Goal: Task Accomplishment & Management: Use online tool/utility

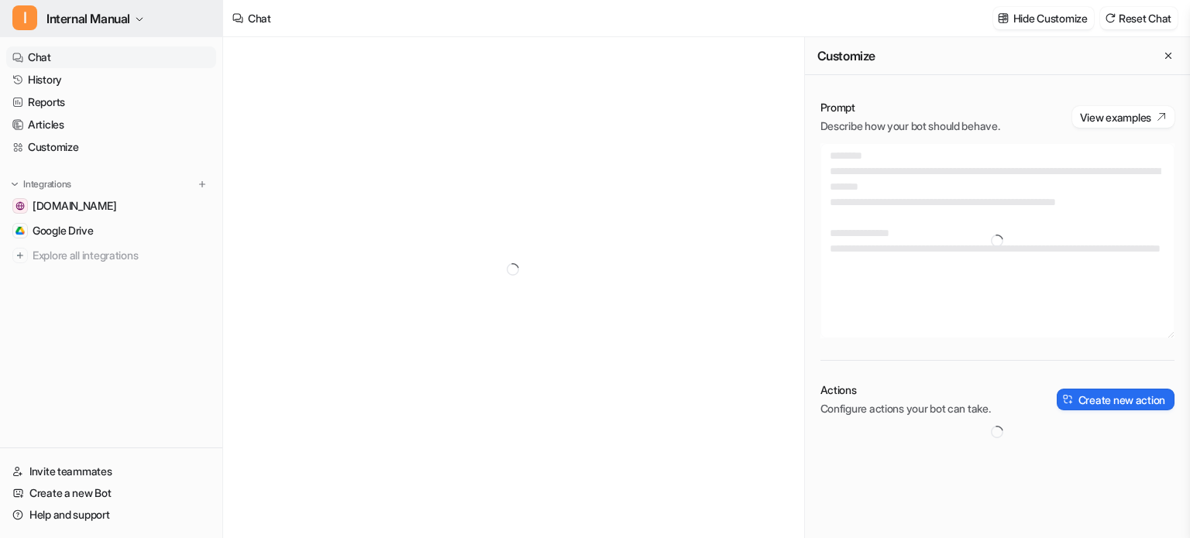
type textarea "**********"
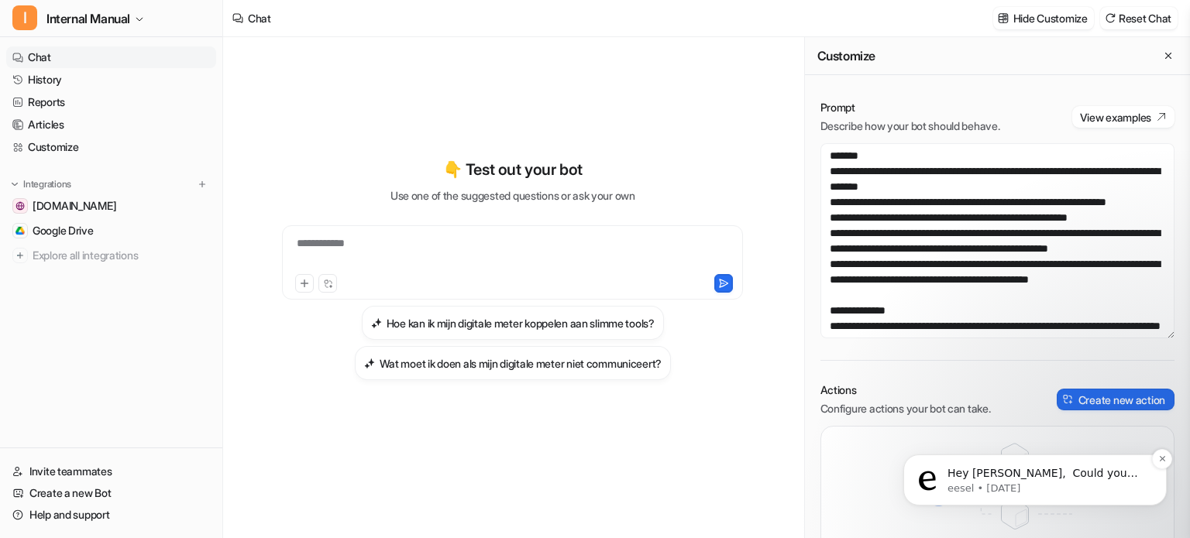
click at [1011, 480] on p "Hey [PERSON_NAME], ​ Could you share the YouTube video link with me? make sure …" at bounding box center [1047, 473] width 200 height 15
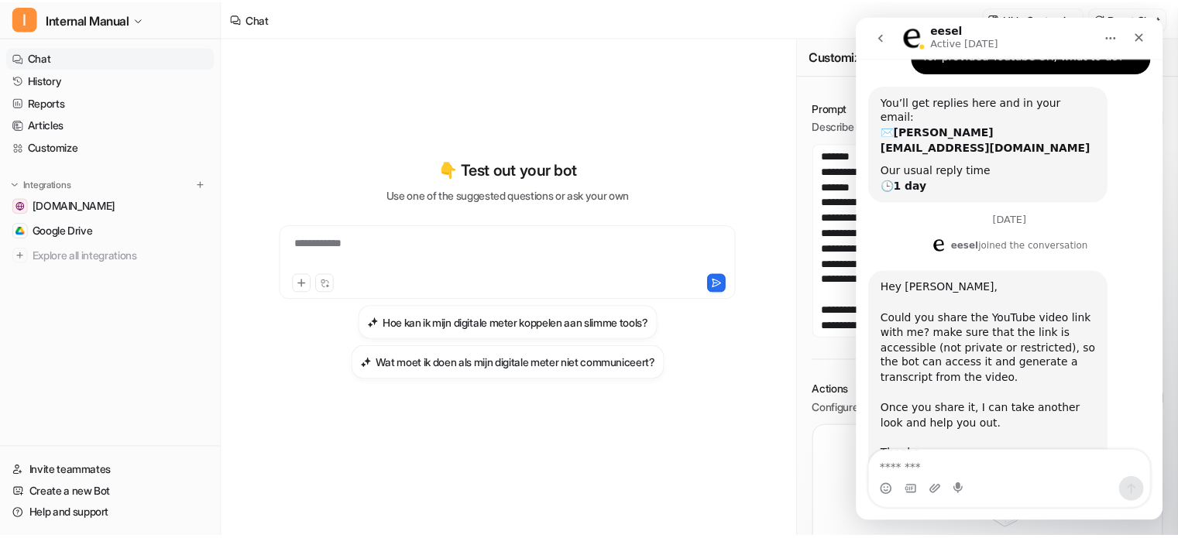
scroll to position [138, 0]
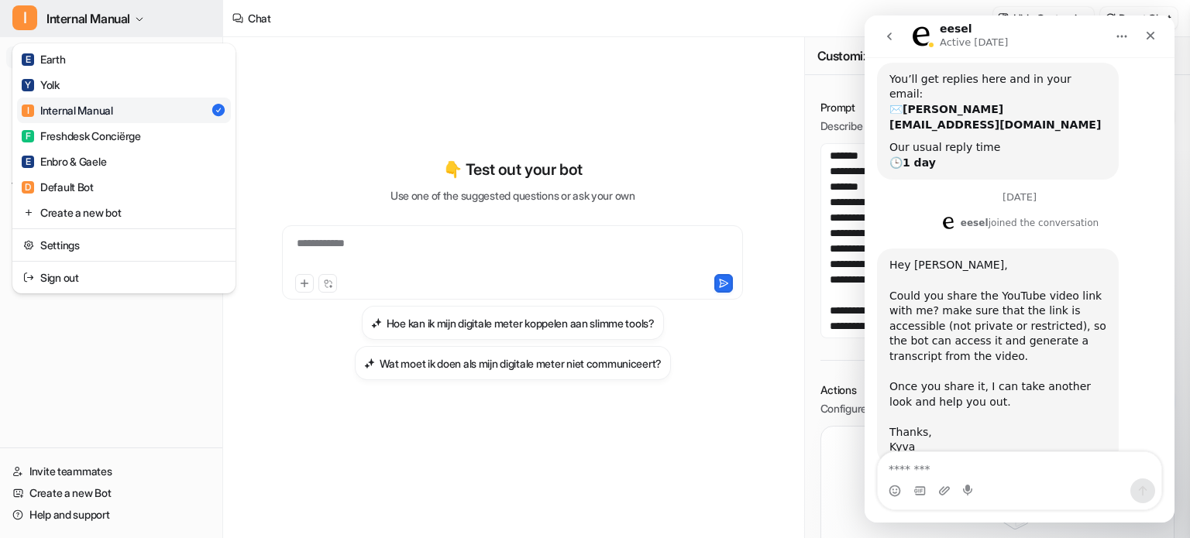
click at [137, 17] on button "I Internal Manual" at bounding box center [111, 18] width 222 height 37
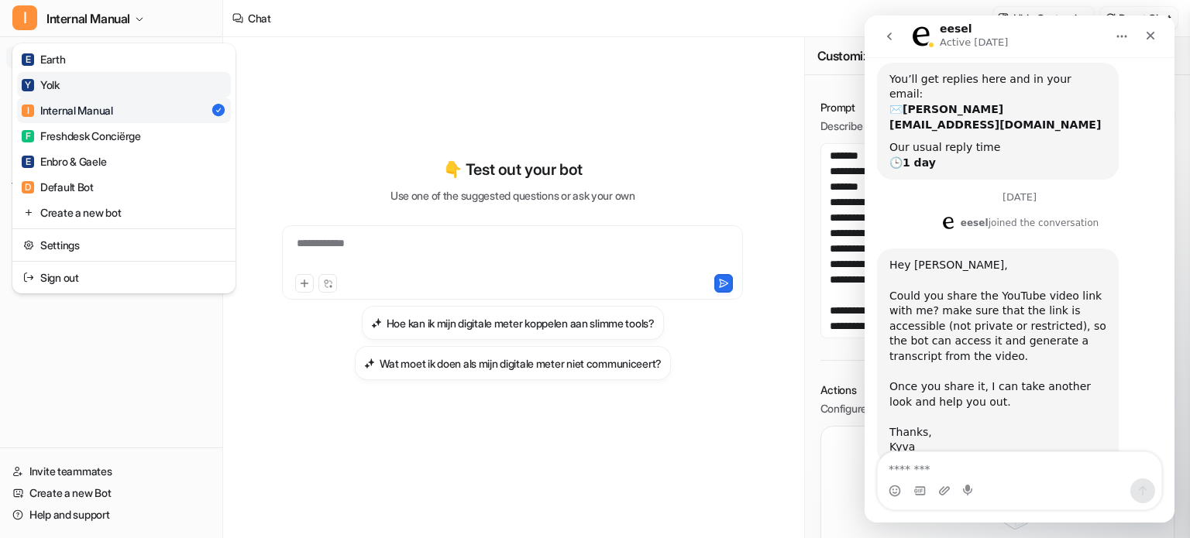
click at [105, 84] on link "Y Yolk" at bounding box center [124, 85] width 214 height 26
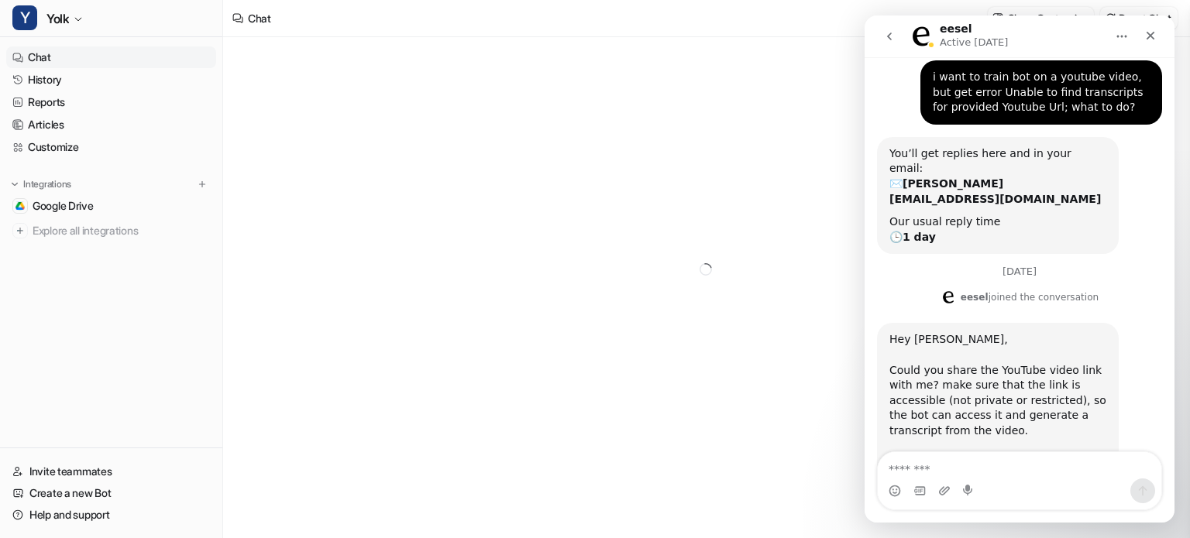
scroll to position [139, 0]
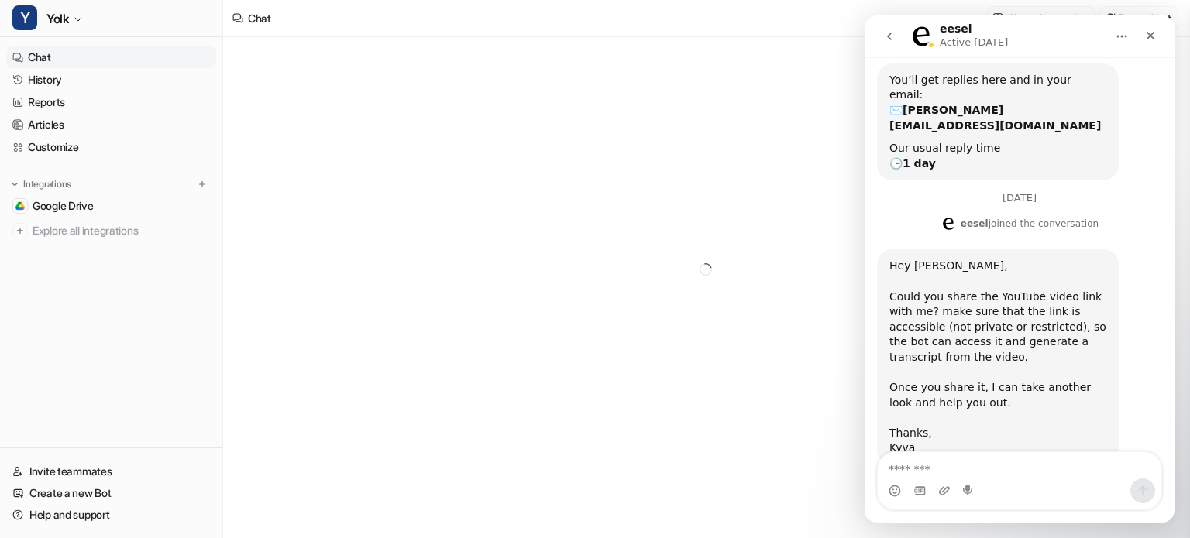
type textarea "**********"
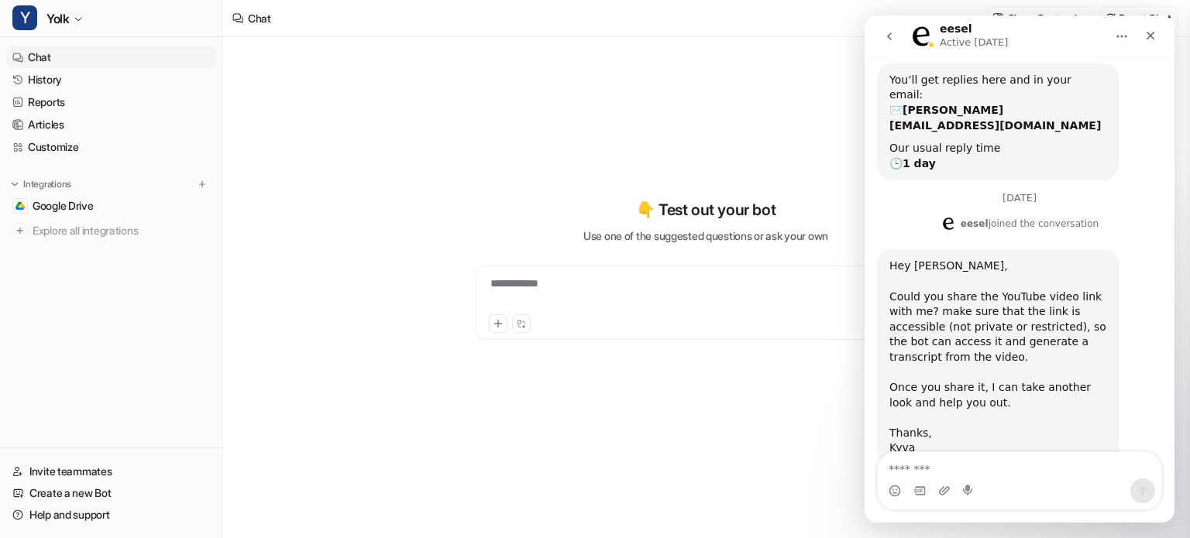
click at [577, 284] on div "**********" at bounding box center [705, 294] width 453 height 36
click at [598, 278] on div at bounding box center [705, 294] width 453 height 36
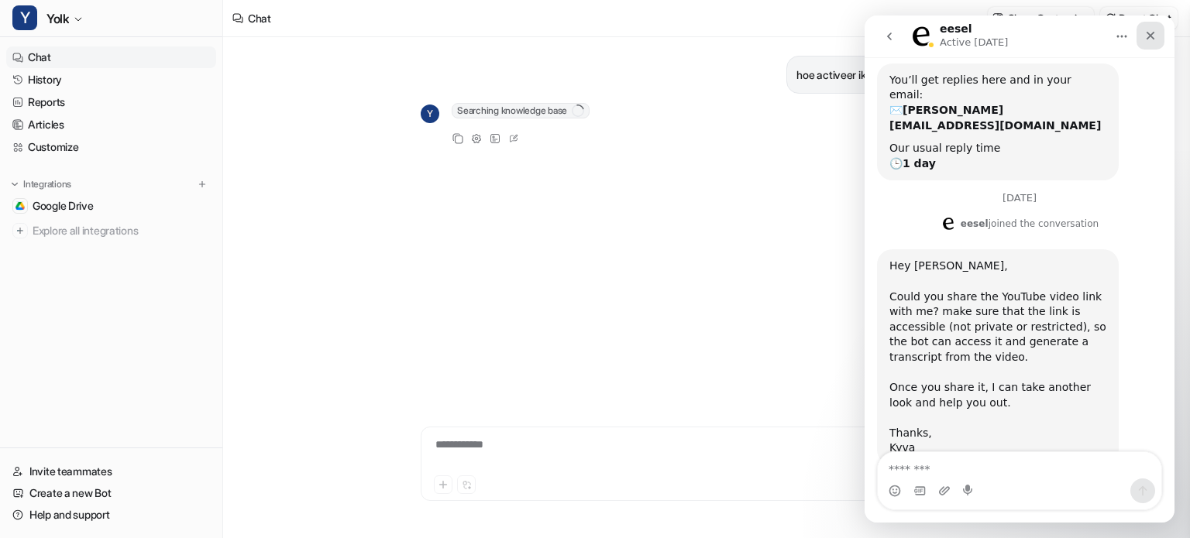
click at [1155, 37] on icon "Close" at bounding box center [1150, 35] width 12 height 12
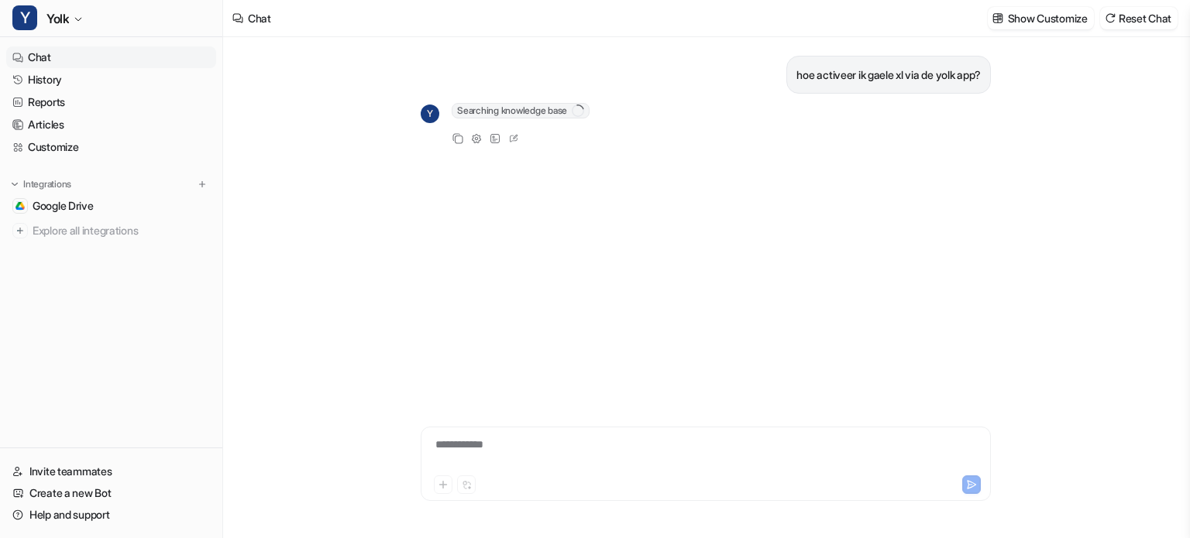
scroll to position [138, 0]
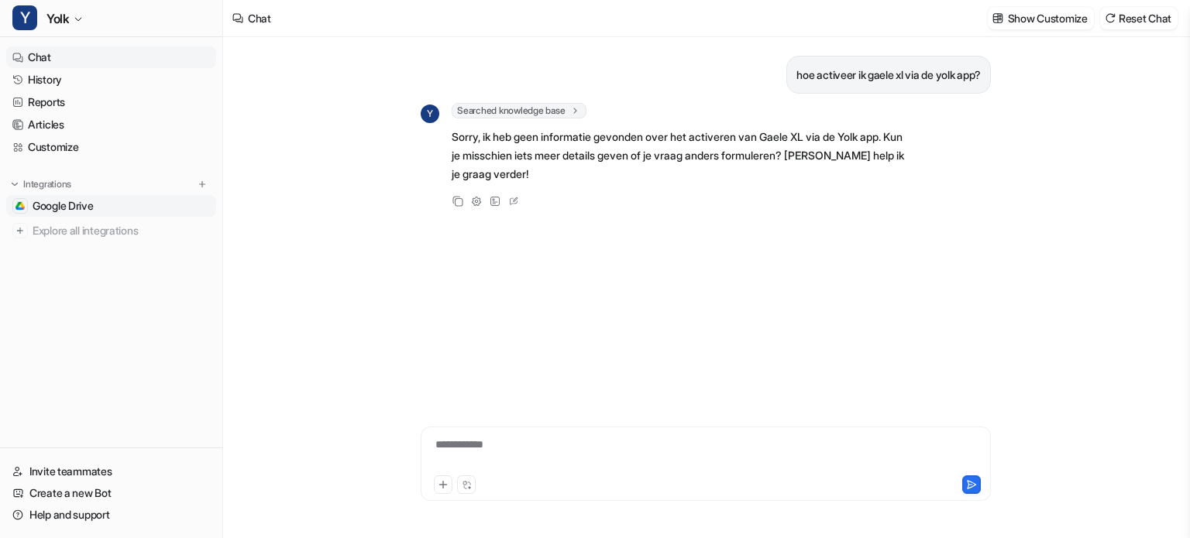
click at [64, 206] on span "Google Drive" at bounding box center [63, 205] width 61 height 15
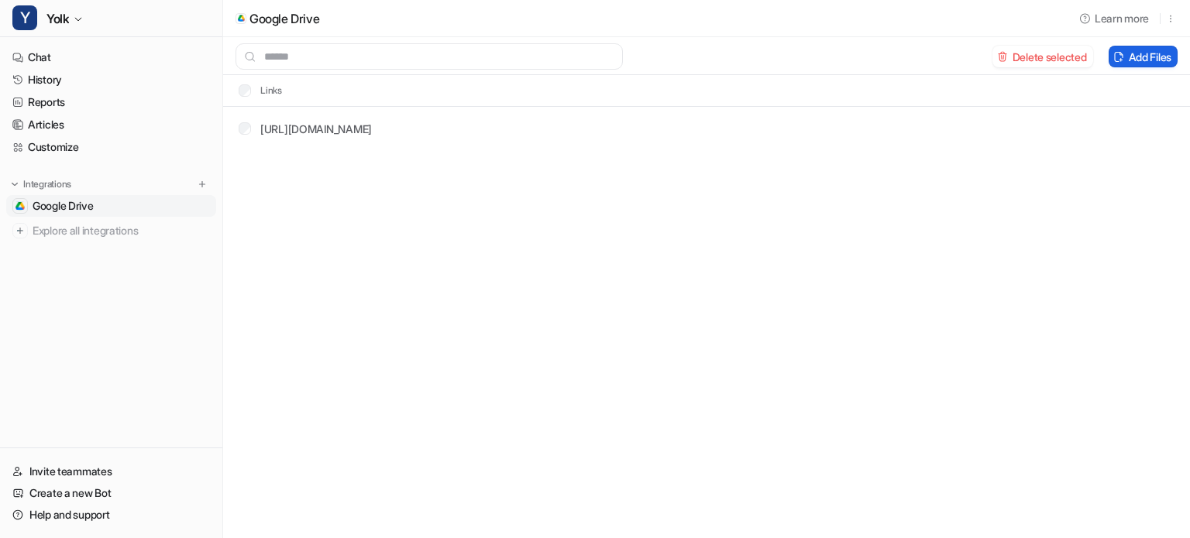
click at [1131, 55] on button "Add Files" at bounding box center [1142, 57] width 69 height 22
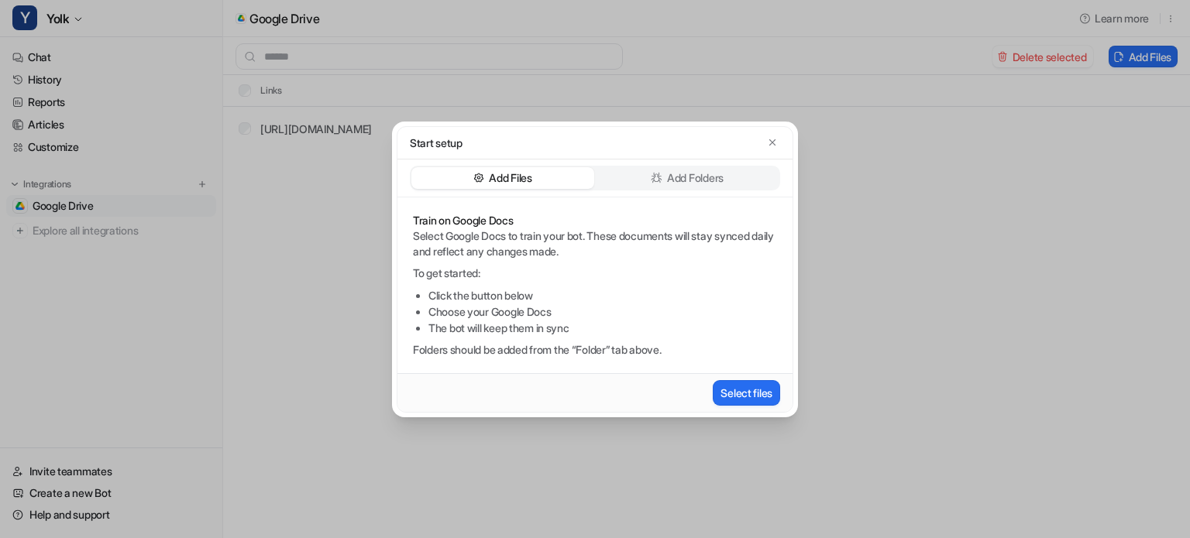
click at [663, 173] on div "Add Folders" at bounding box center [687, 178] width 183 height 22
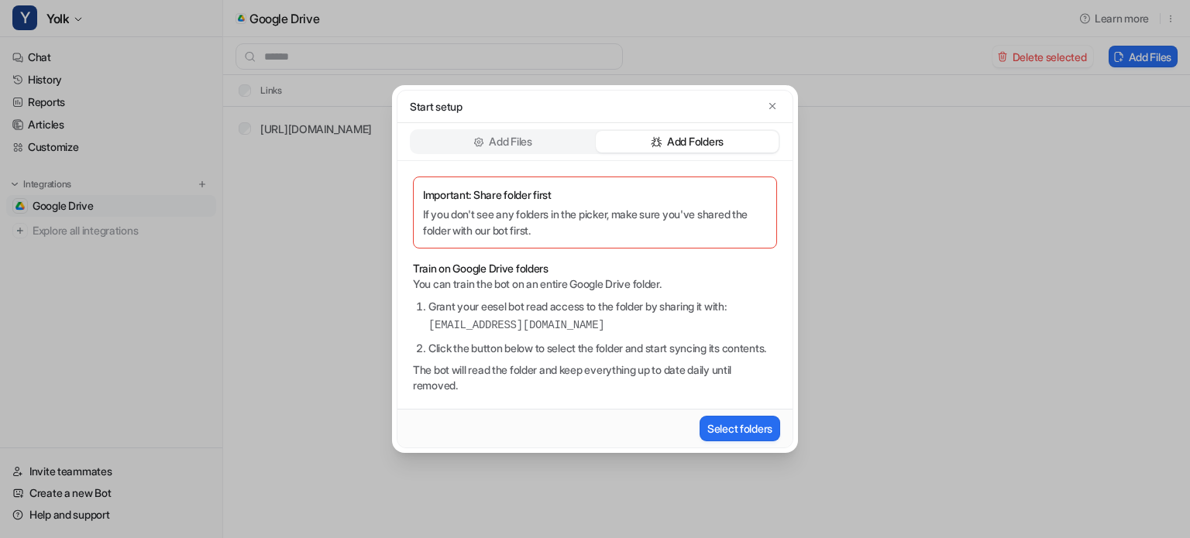
drag, startPoint x: 678, startPoint y: 318, endPoint x: 412, endPoint y: 307, distance: 266.6
click at [412, 307] on div "Important: Share folder first If you don't see any folders in the picker, make …" at bounding box center [594, 285] width 395 height 248
copy pre "[EMAIL_ADDRESS][DOMAIN_NAME]"
click at [526, 208] on p "If you don't see any folders in the picker, make sure you've shared the folder …" at bounding box center [595, 222] width 344 height 33
click at [727, 437] on button "Select folders" at bounding box center [739, 429] width 81 height 26
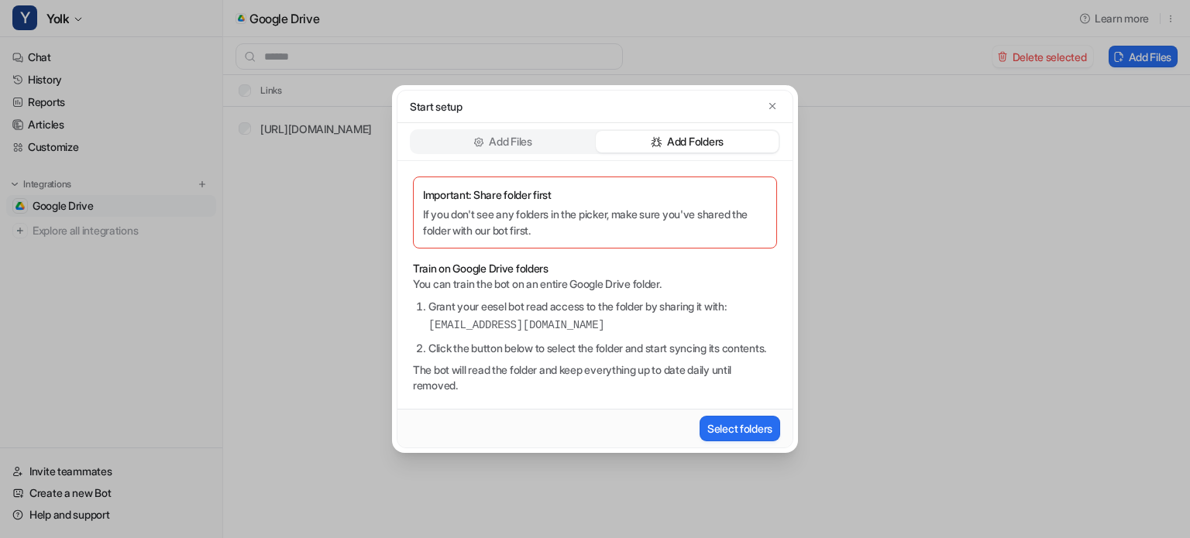
click at [548, 136] on div "Add Files" at bounding box center [502, 142] width 183 height 22
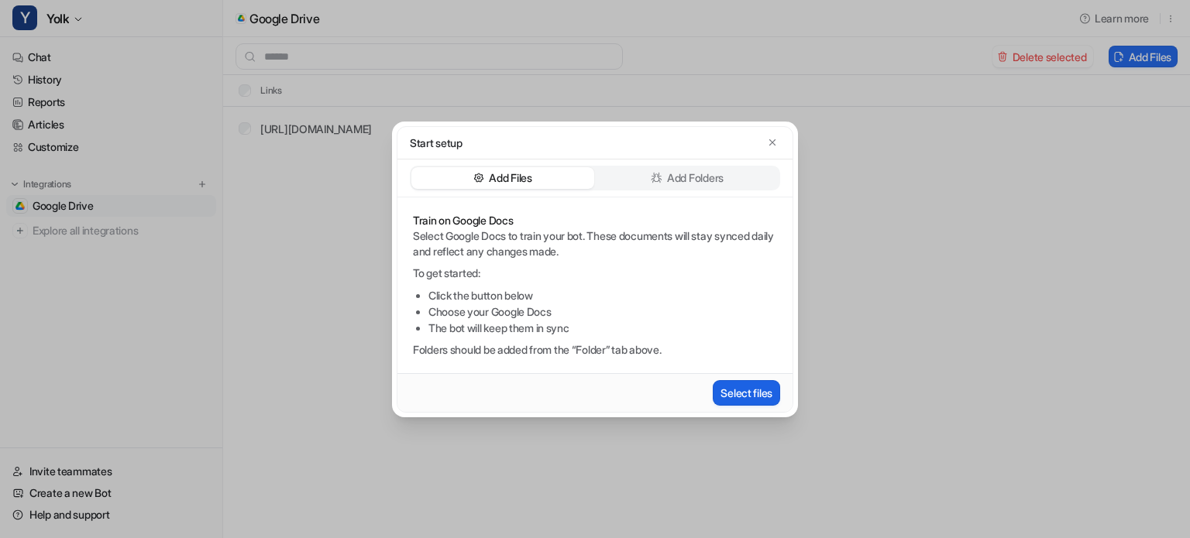
click at [747, 394] on button "Select files" at bounding box center [745, 393] width 67 height 26
click at [767, 140] on icon "button" at bounding box center [772, 142] width 11 height 11
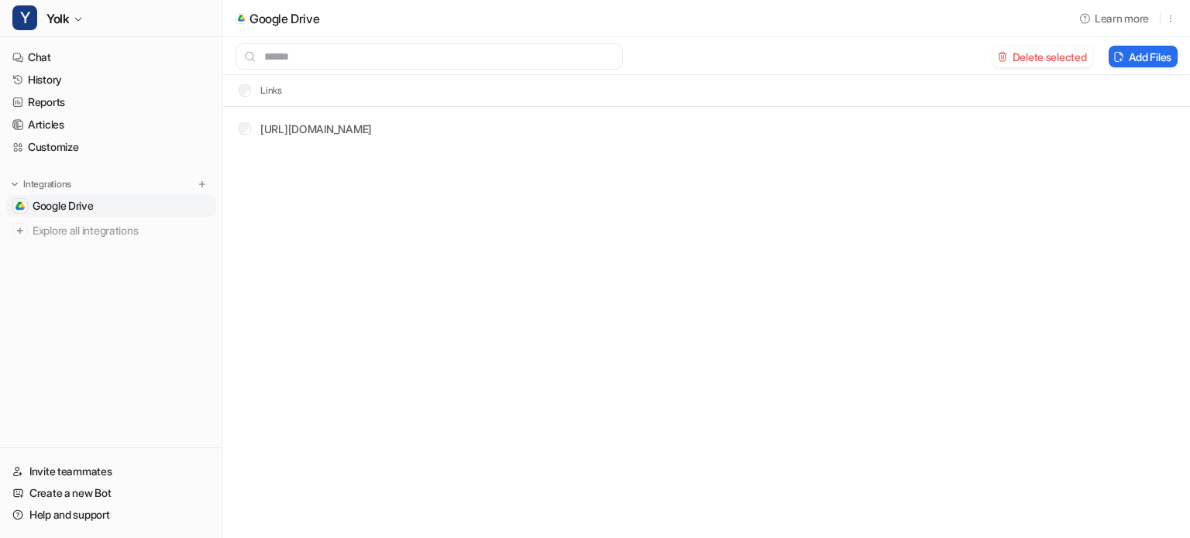
drag, startPoint x: 830, startPoint y: 354, endPoint x: 867, endPoint y: 305, distance: 61.3
click at [833, 348] on div "Google Drive Learn more Delete selected Add Files Links [URL][DOMAIN_NAME]" at bounding box center [595, 269] width 1190 height 538
click at [59, 52] on link "Chat" at bounding box center [111, 57] width 210 height 22
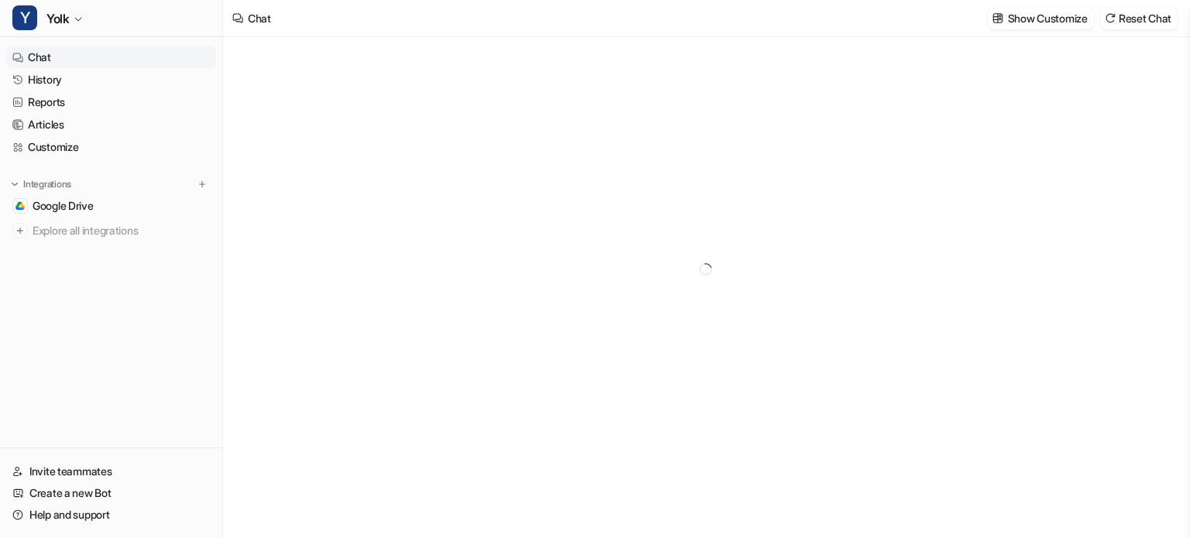
click at [623, 297] on div at bounding box center [706, 269] width 570 height 464
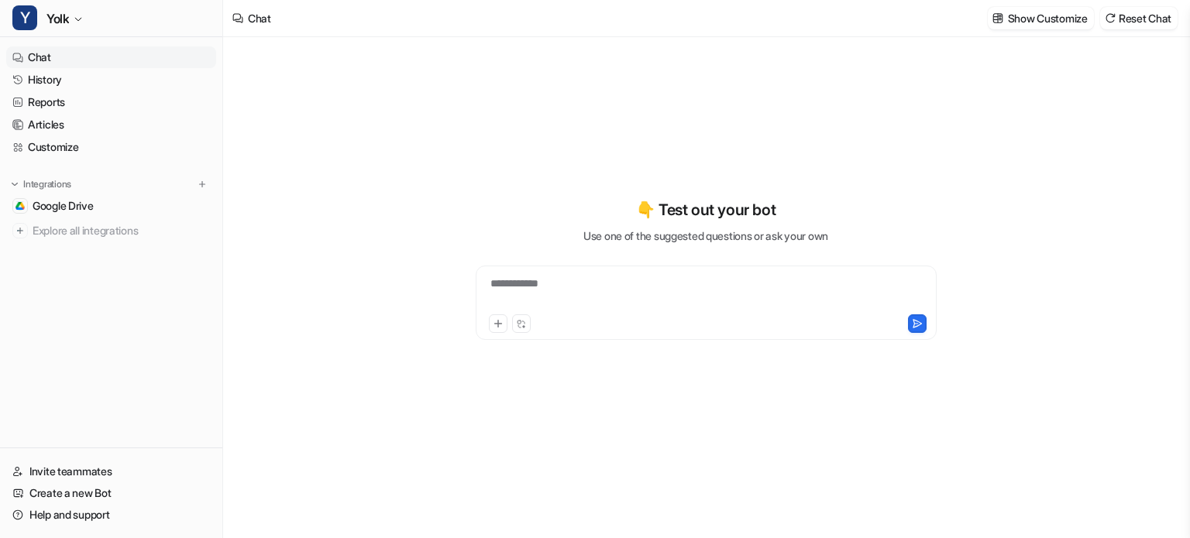
click at [616, 294] on div "**********" at bounding box center [705, 294] width 453 height 36
type textarea "**********"
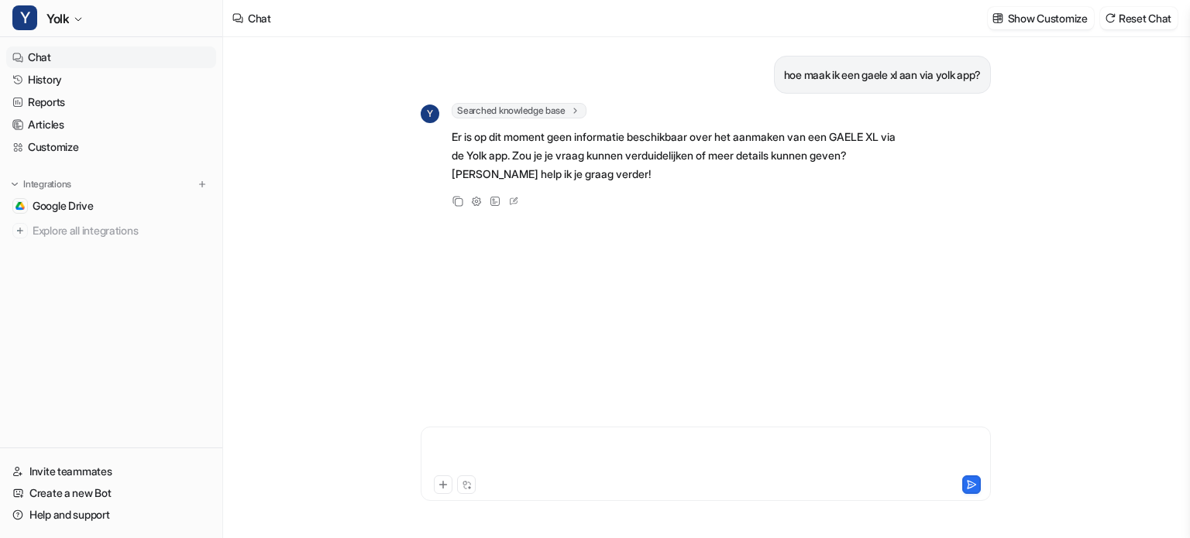
click at [708, 446] on div at bounding box center [705, 455] width 562 height 36
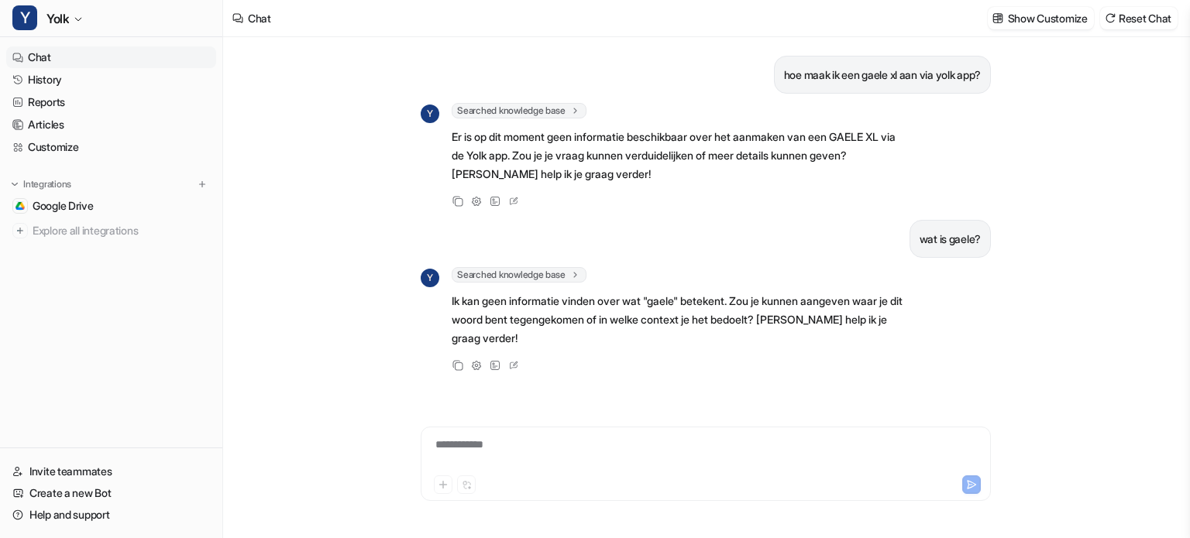
scroll to position [6, 0]
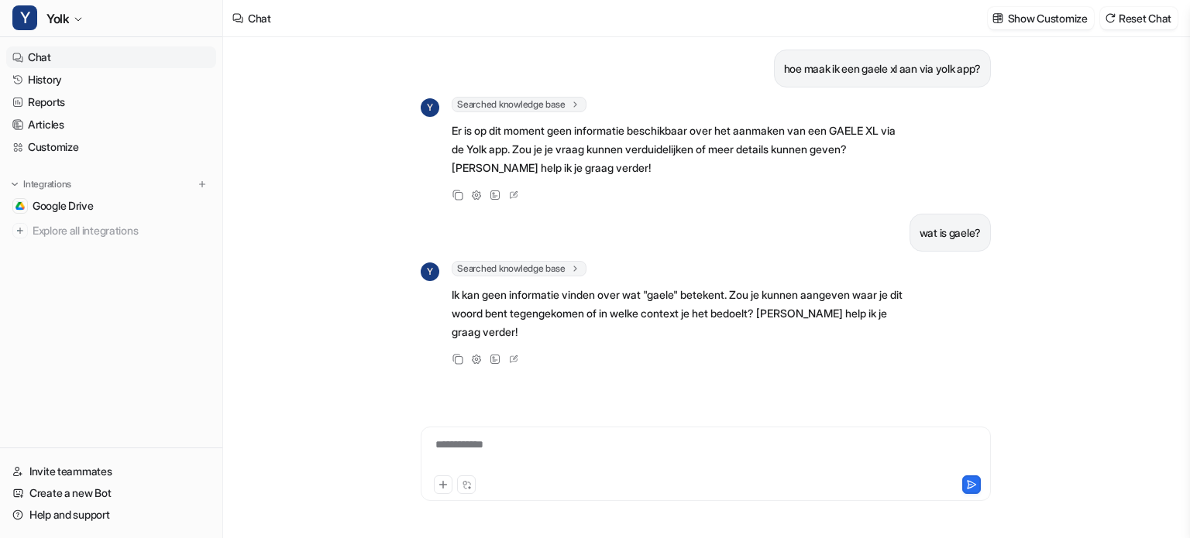
click at [815, 314] on p "Ik kan geen informatie vinden over wat "gaele" betekent. Zou je kunnen aangeven…" at bounding box center [677, 314] width 453 height 56
click at [70, 208] on span "Google Drive" at bounding box center [63, 205] width 61 height 15
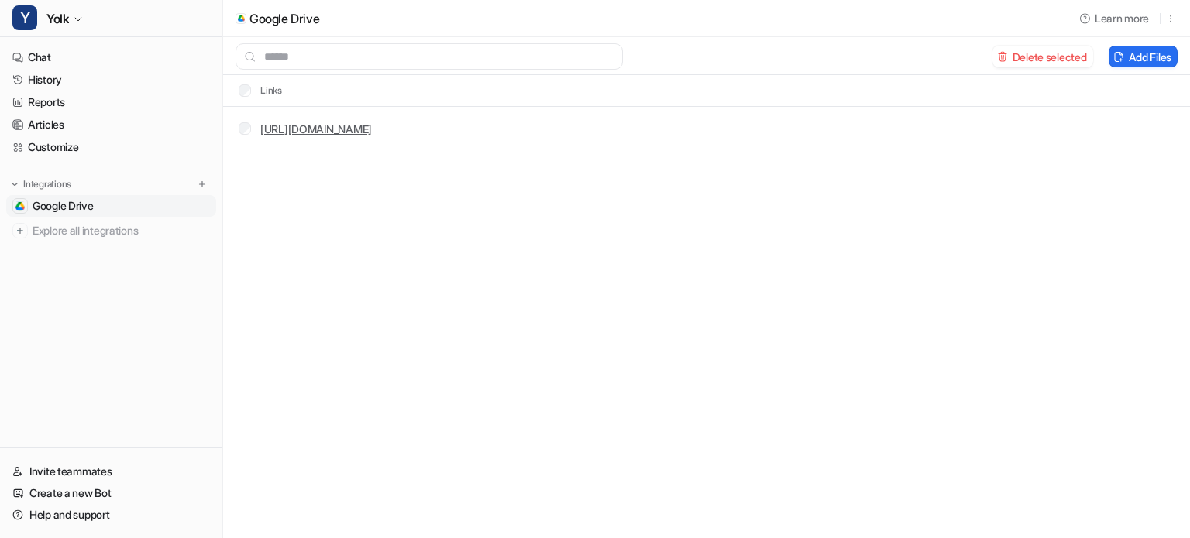
click at [372, 129] on link "[URL][DOMAIN_NAME]" at bounding box center [316, 128] width 112 height 13
click at [42, 129] on link "Articles" at bounding box center [111, 125] width 210 height 22
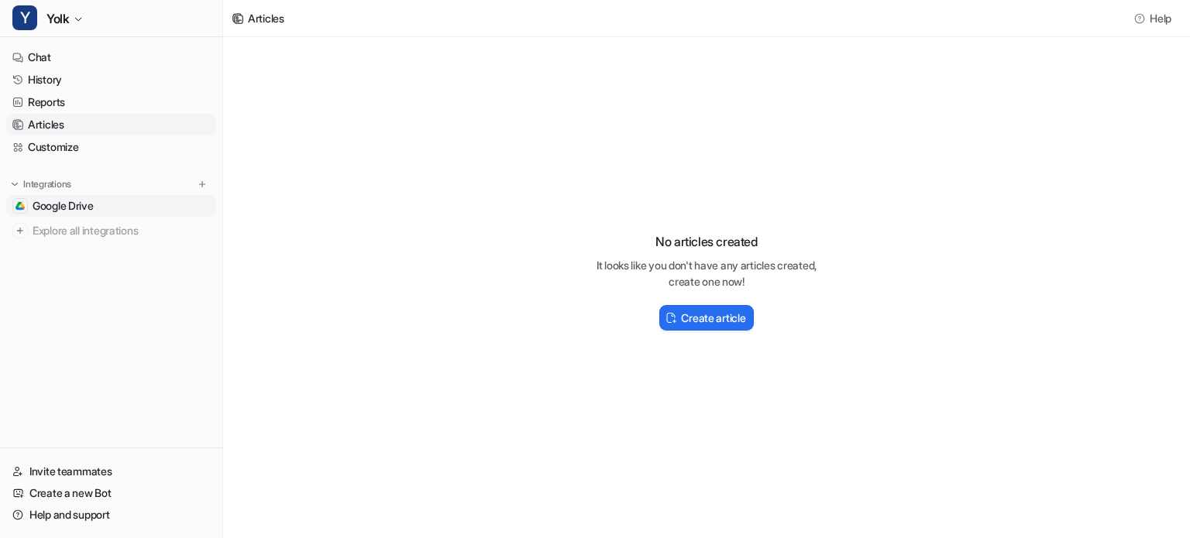
click at [74, 207] on span "Google Drive" at bounding box center [63, 205] width 61 height 15
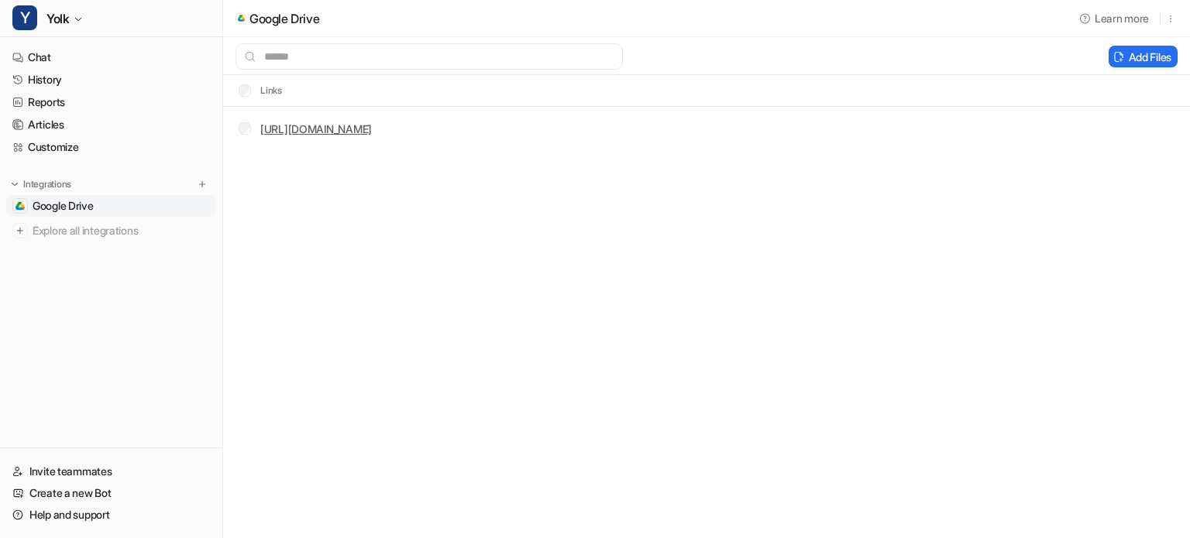
click at [372, 129] on link "[URL][DOMAIN_NAME]" at bounding box center [316, 128] width 112 height 13
click at [1159, 60] on button "Add Files" at bounding box center [1142, 57] width 69 height 22
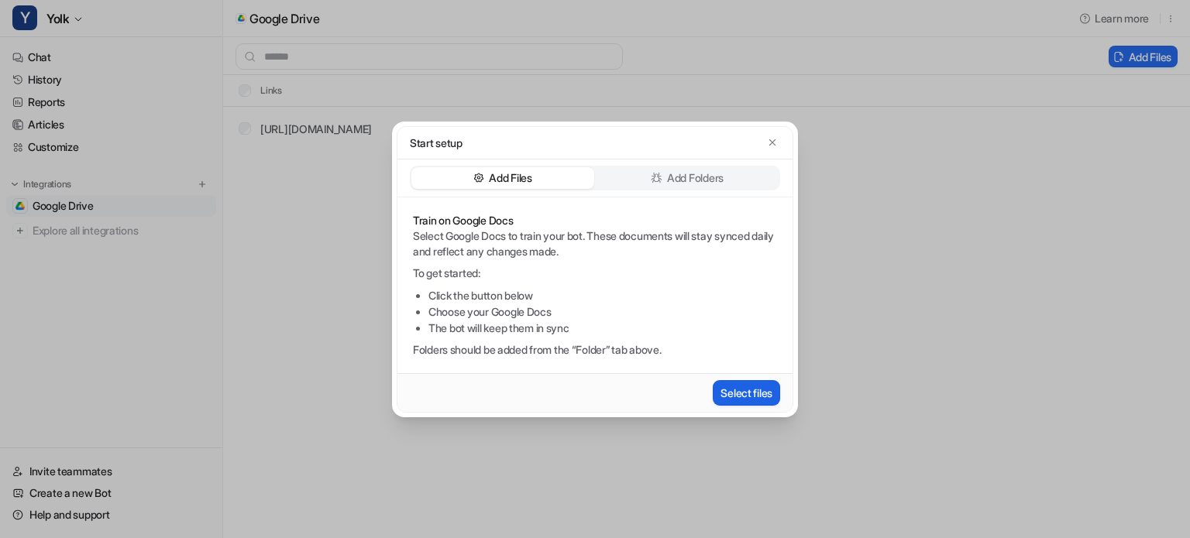
click at [732, 403] on button "Select files" at bounding box center [745, 393] width 67 height 26
click at [767, 141] on icon "button" at bounding box center [772, 142] width 11 height 11
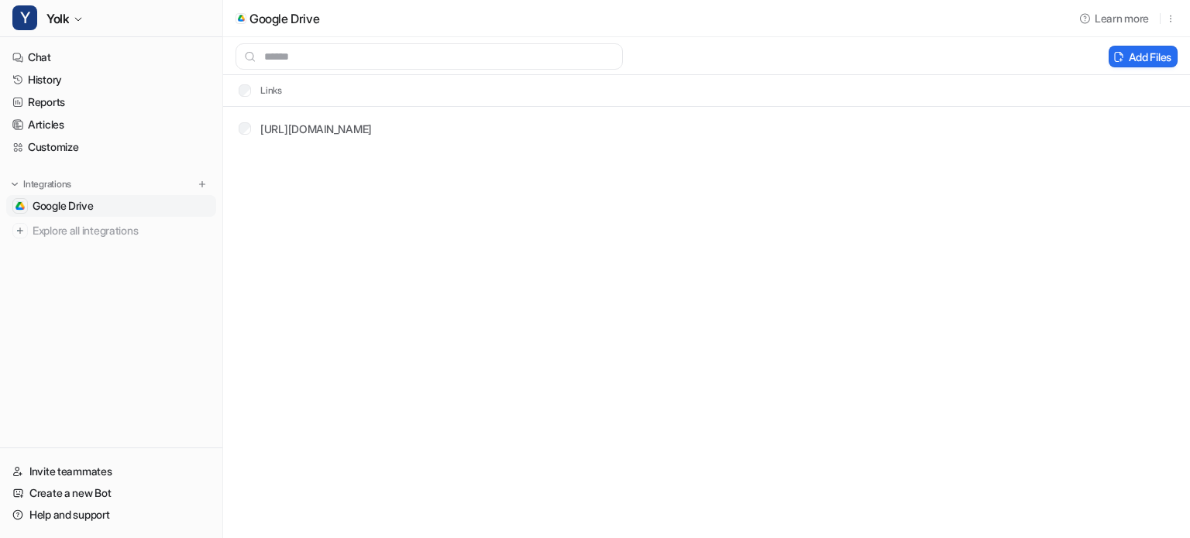
click at [592, 315] on div "Google Drive Learn more Add Files Links [URL][DOMAIN_NAME]" at bounding box center [595, 269] width 1190 height 538
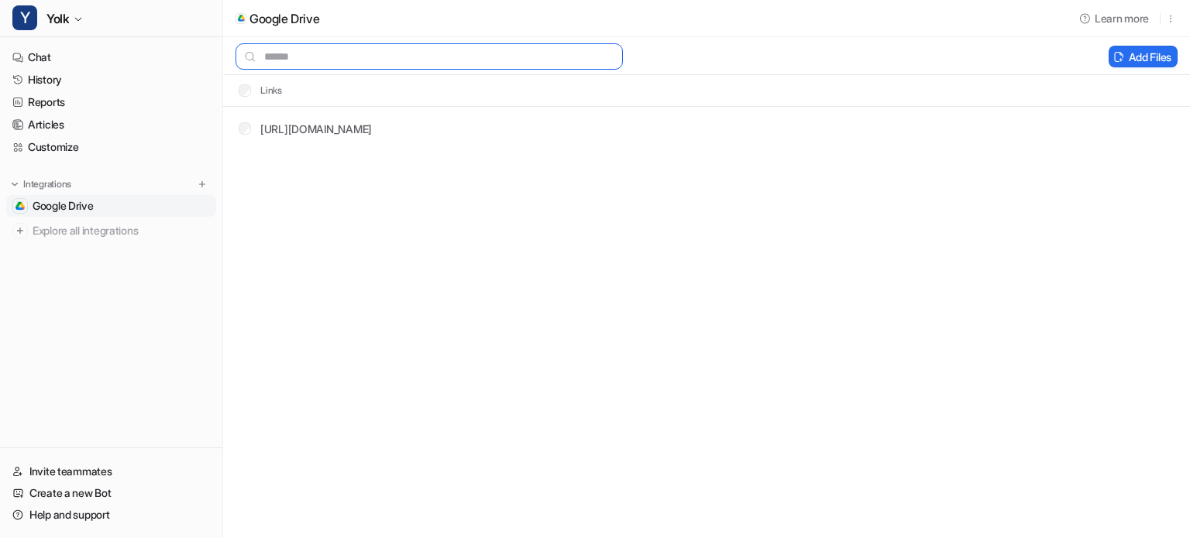
click at [271, 52] on input "text" at bounding box center [428, 56] width 387 height 26
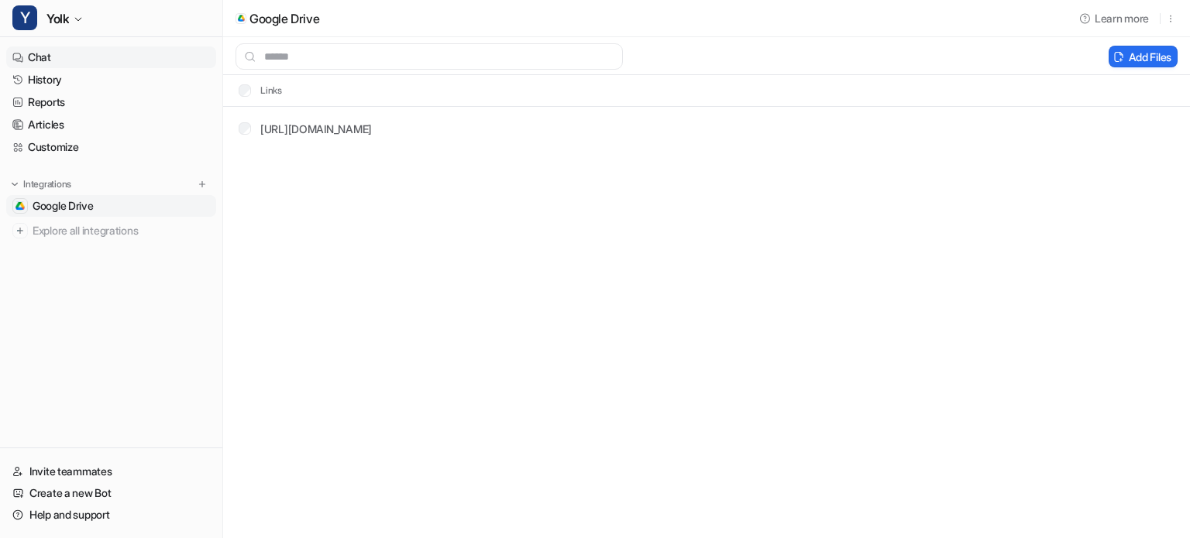
click at [40, 53] on link "Chat" at bounding box center [111, 57] width 210 height 22
type textarea "**********"
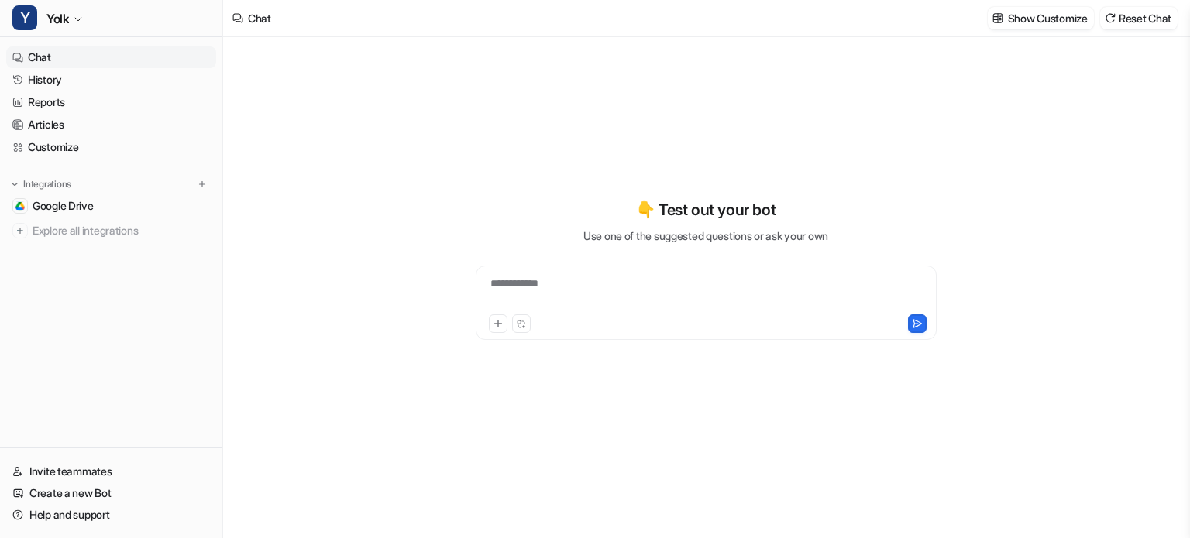
click at [595, 270] on div "**********" at bounding box center [705, 303] width 461 height 74
click at [593, 273] on div "**********" at bounding box center [705, 303] width 461 height 74
click at [585, 290] on div "**********" at bounding box center [705, 294] width 453 height 36
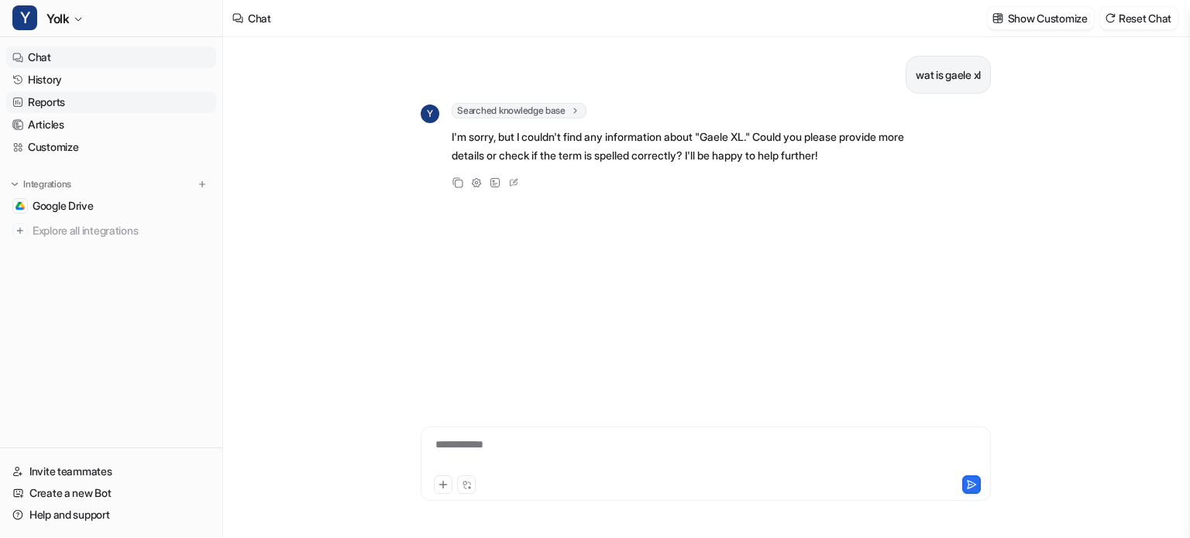
click at [77, 105] on link "Reports" at bounding box center [111, 102] width 210 height 22
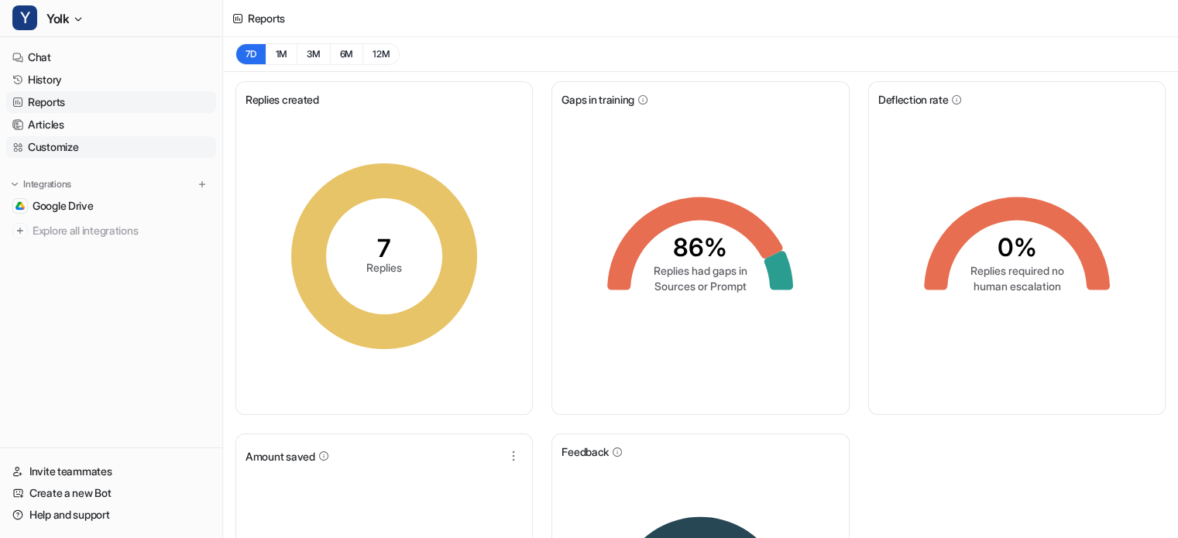
click at [60, 149] on link "Customize" at bounding box center [111, 147] width 210 height 22
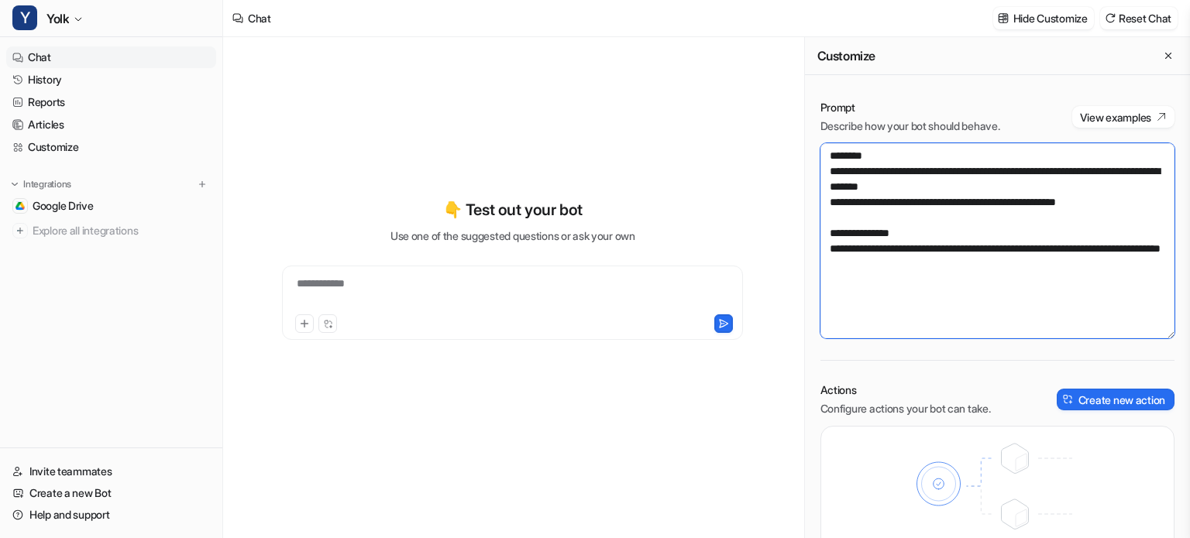
click at [966, 267] on textarea "**********" at bounding box center [997, 240] width 354 height 195
click at [73, 204] on span "Google Drive" at bounding box center [63, 205] width 61 height 15
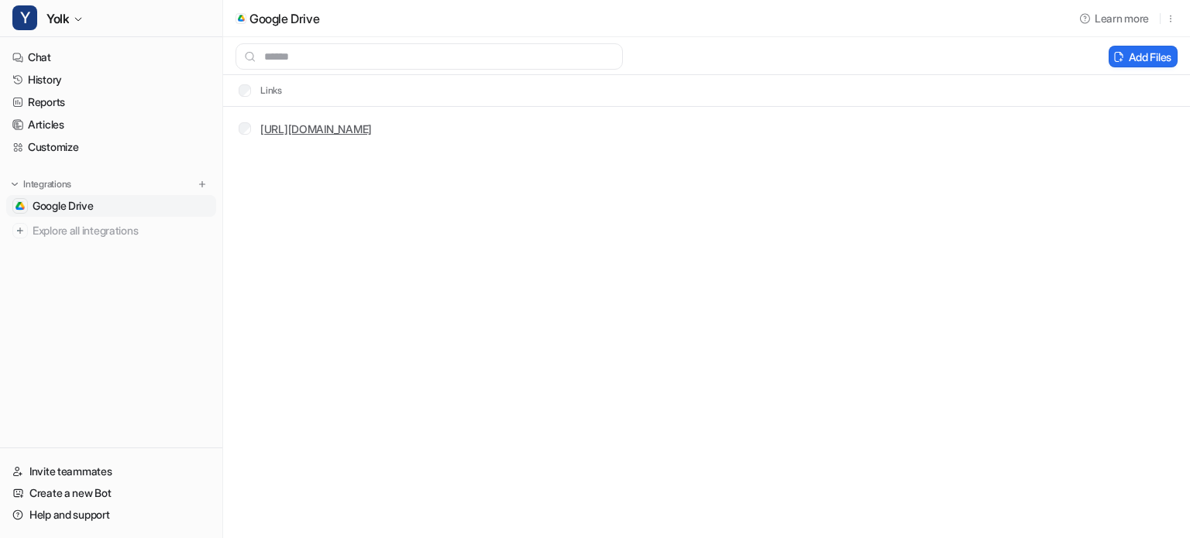
click at [359, 125] on link "[URL][DOMAIN_NAME]" at bounding box center [316, 128] width 112 height 13
click at [1168, 20] on icon "button" at bounding box center [1170, 18] width 11 height 11
click at [631, 290] on div "Google Drive Learn more Delete Add Files Links https://drive.google.com/drive/f…" at bounding box center [595, 269] width 1190 height 538
click at [199, 182] on img at bounding box center [202, 184] width 11 height 11
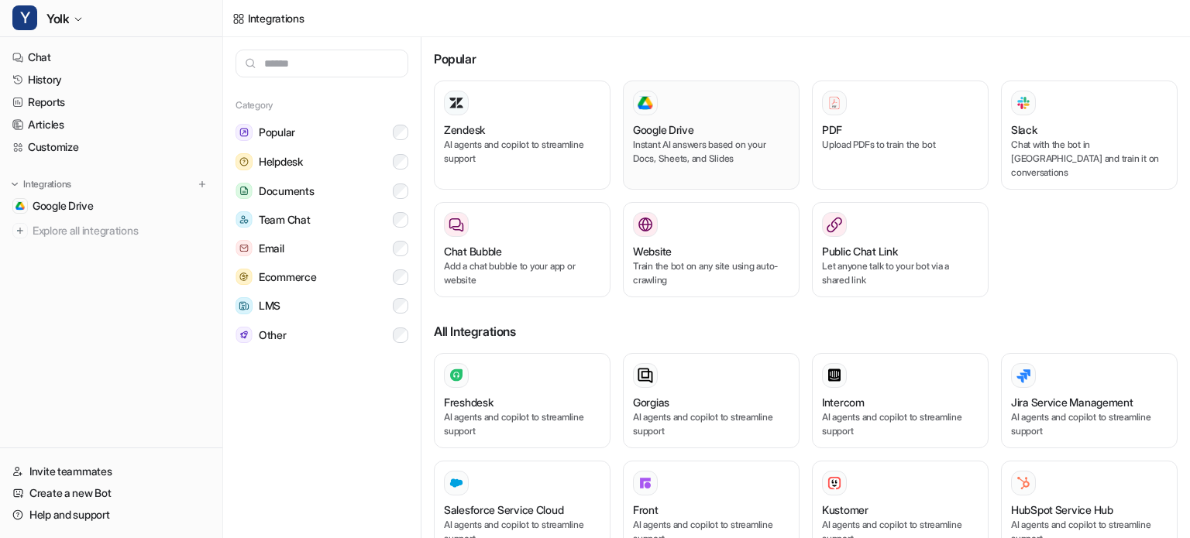
click at [713, 139] on p "Instant AI answers based on your Docs, Sheets, and Slides" at bounding box center [711, 152] width 156 height 28
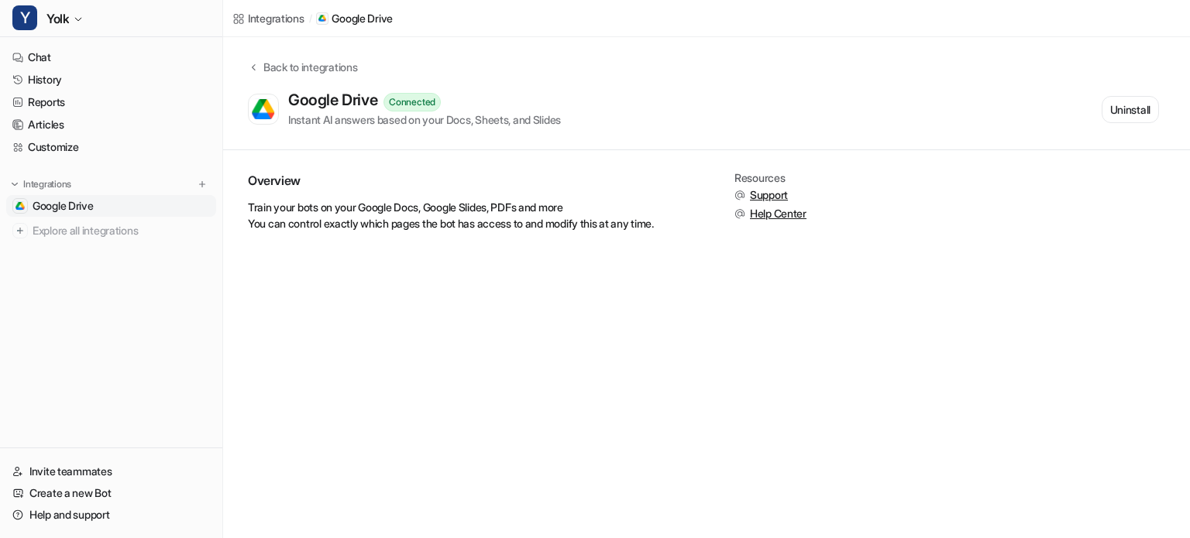
click at [342, 124] on div "Instant AI answers based on your Docs, Sheets, and Slides" at bounding box center [424, 120] width 273 height 16
click at [350, 99] on div "Google Drive" at bounding box center [335, 100] width 95 height 19
click at [344, 120] on div "Instant AI answers based on your Docs, Sheets, and Slides" at bounding box center [424, 120] width 273 height 16
click at [377, 225] on p "Train your bots on your Google Docs, Google Slides, PDFs and more You can contr…" at bounding box center [472, 215] width 449 height 33
click at [598, 114] on div "Google Drive Connected Instant AI answers based on your Docs, Sheets, and Slide…" at bounding box center [703, 109] width 911 height 37
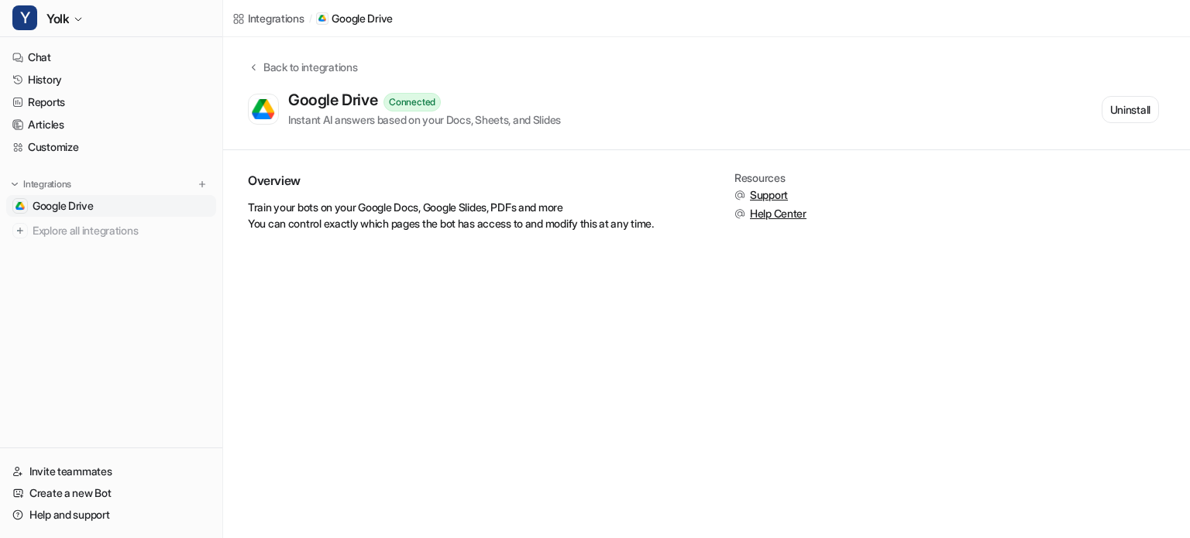
click at [414, 210] on p "Train your bots on your Google Docs, Google Slides, PDFs and more You can contr…" at bounding box center [472, 215] width 449 height 33
click at [198, 207] on link "Google Drive" at bounding box center [111, 206] width 210 height 22
click at [77, 204] on span "Google Drive" at bounding box center [63, 205] width 61 height 15
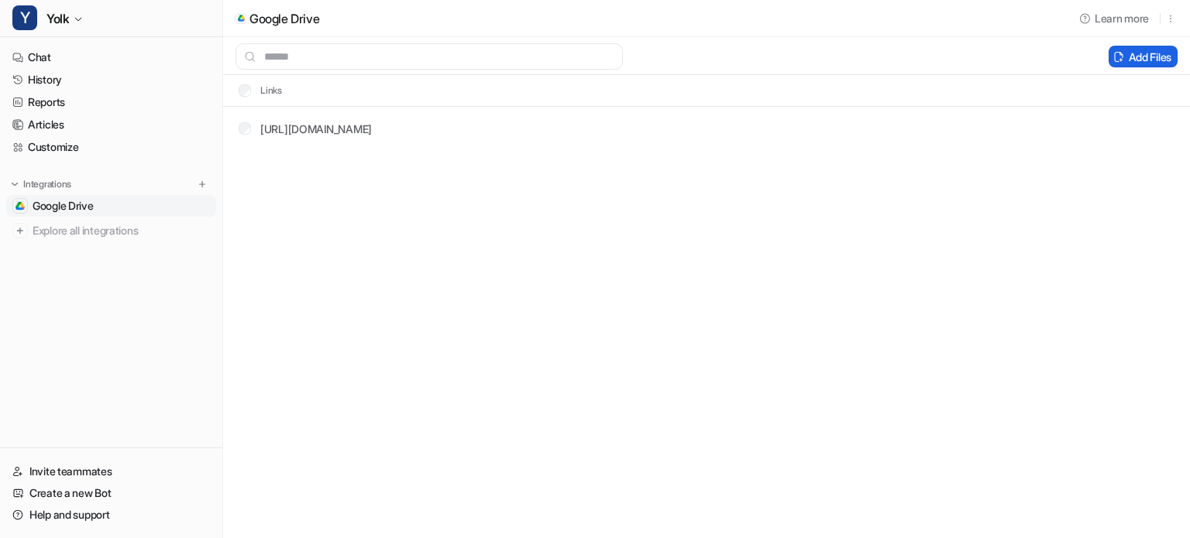
click at [1118, 52] on icon at bounding box center [1118, 57] width 11 height 12
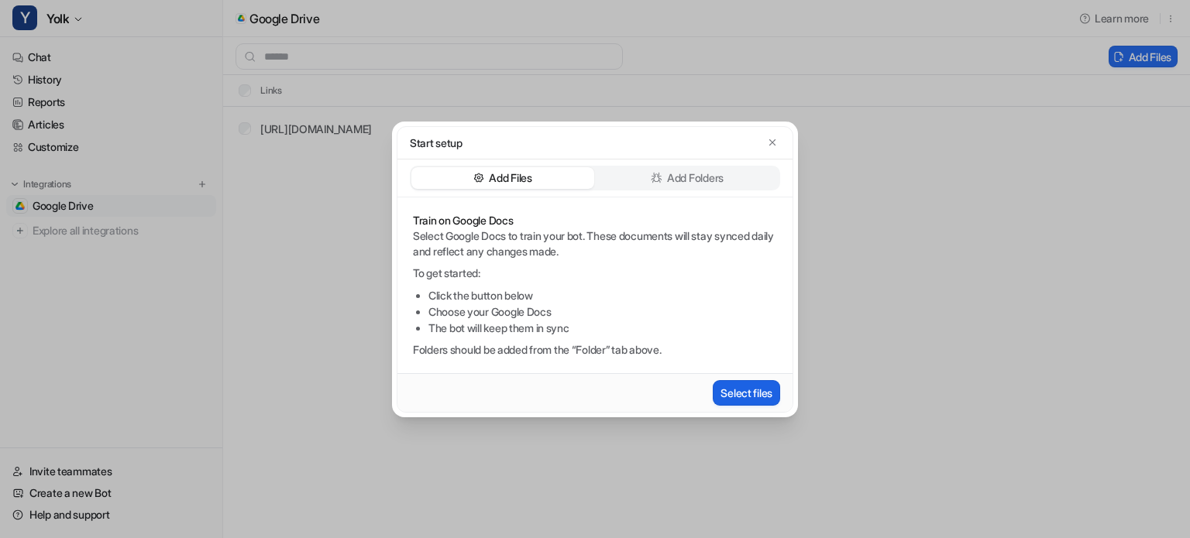
click at [759, 390] on button "Select files" at bounding box center [745, 393] width 67 height 26
click at [771, 145] on icon "button" at bounding box center [772, 142] width 11 height 11
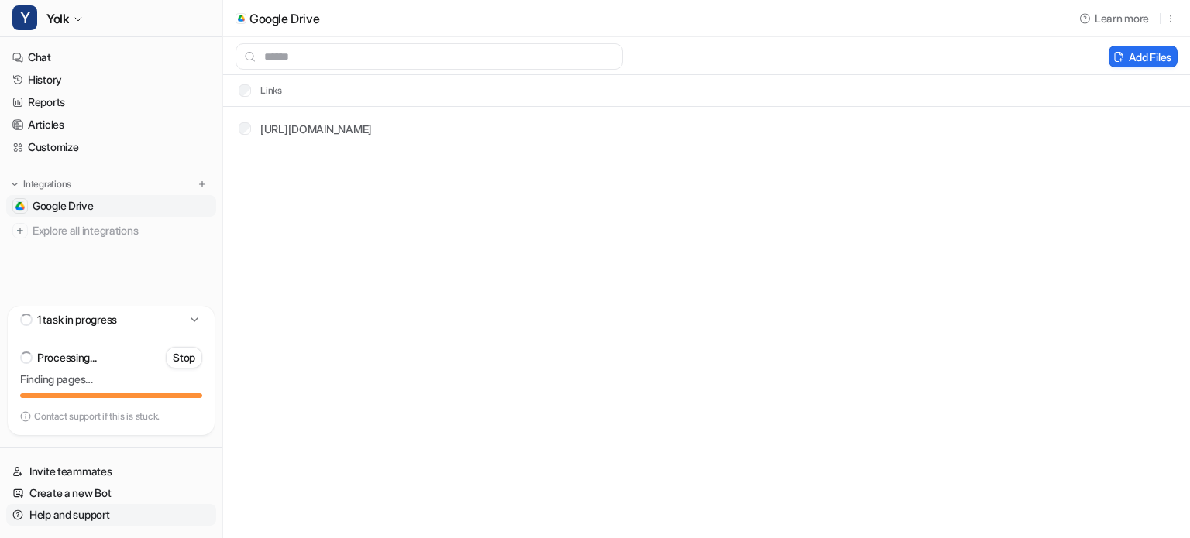
click at [73, 513] on link "Help and support" at bounding box center [111, 515] width 210 height 22
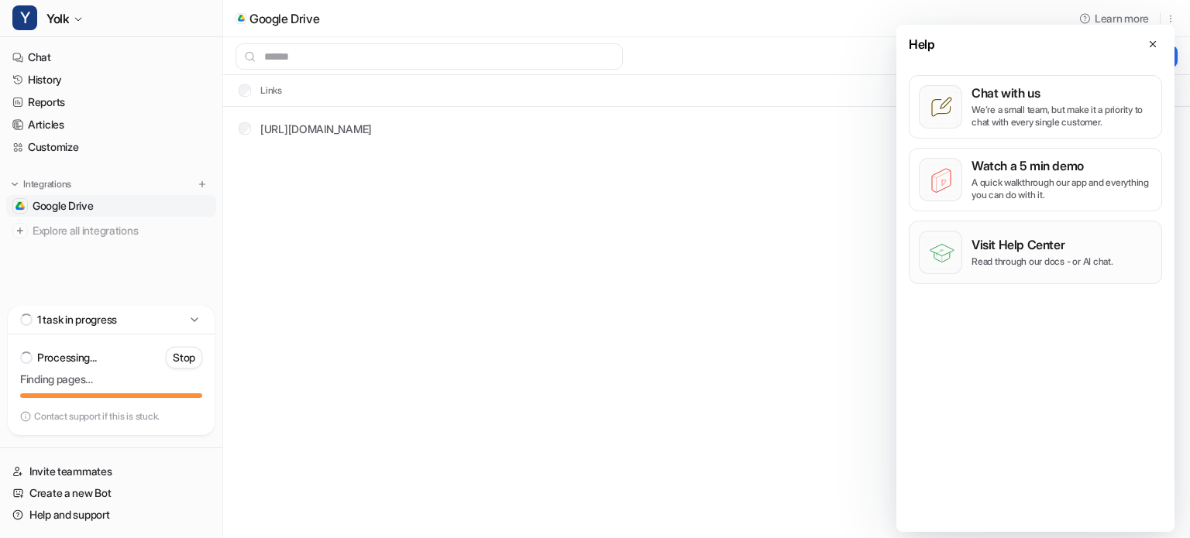
click at [1030, 247] on p "Visit Help Center" at bounding box center [1042, 244] width 142 height 15
click at [251, 126] on div "[URL][DOMAIN_NAME]" at bounding box center [305, 129] width 133 height 16
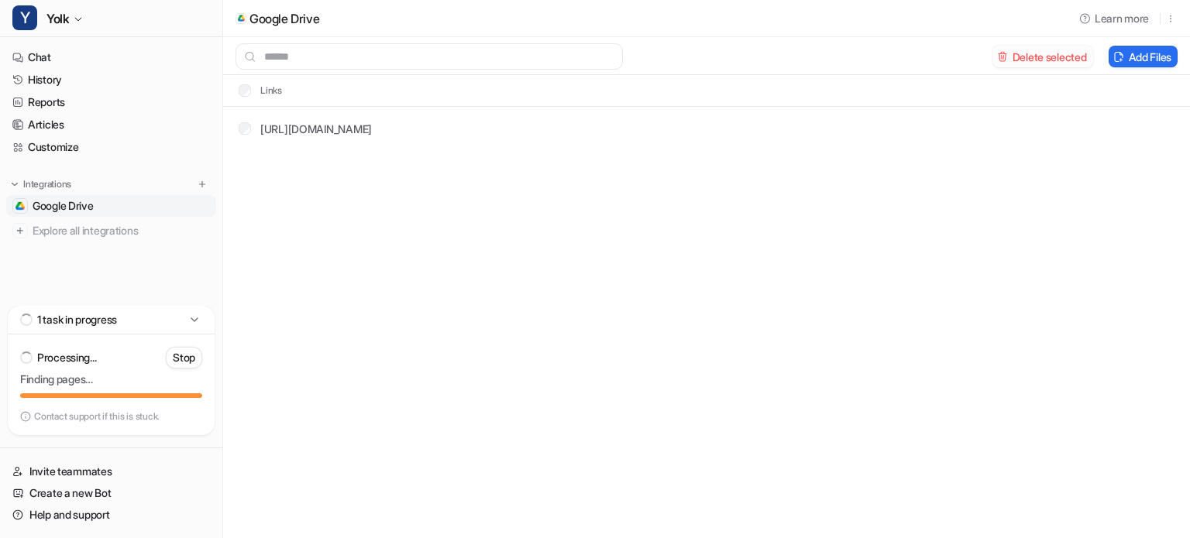
click at [1008, 53] on button "Delete selected" at bounding box center [1042, 57] width 101 height 22
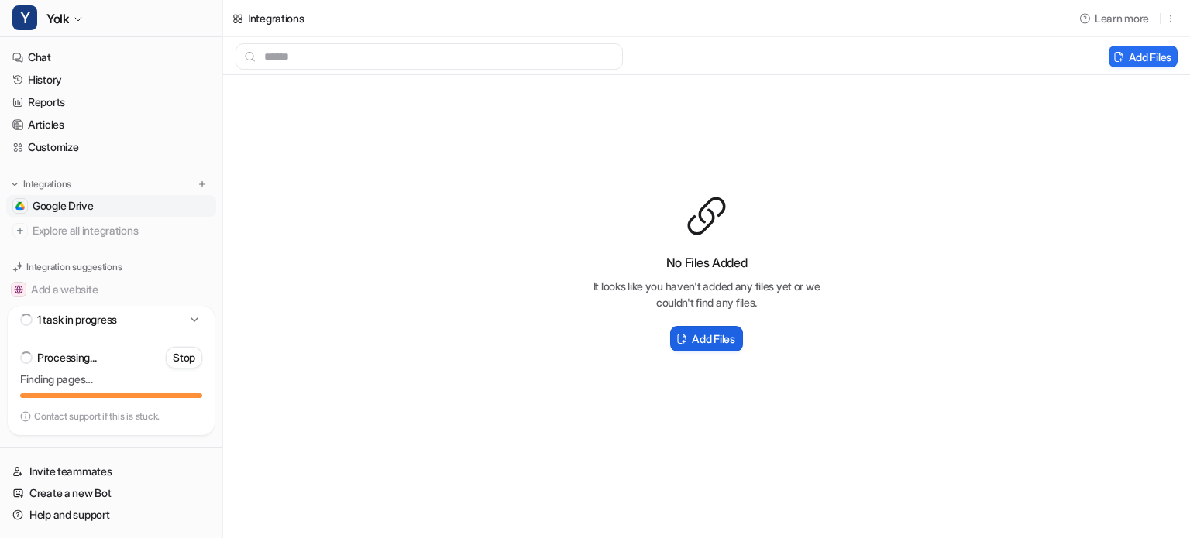
click at [709, 337] on h2 "Add Files" at bounding box center [713, 339] width 43 height 16
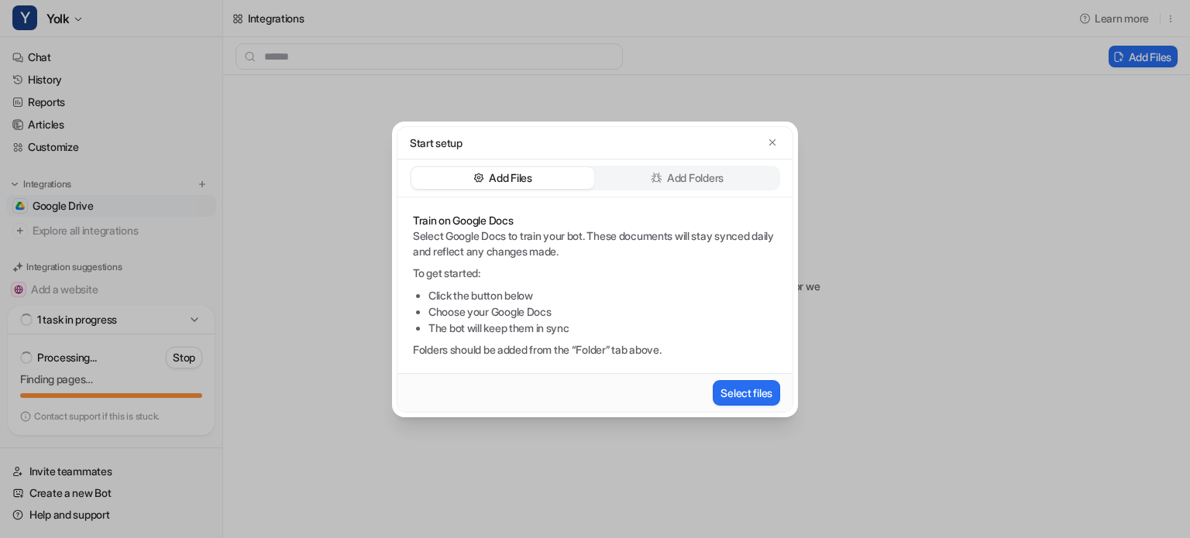
click at [669, 174] on p "Add Folders" at bounding box center [695, 177] width 57 height 15
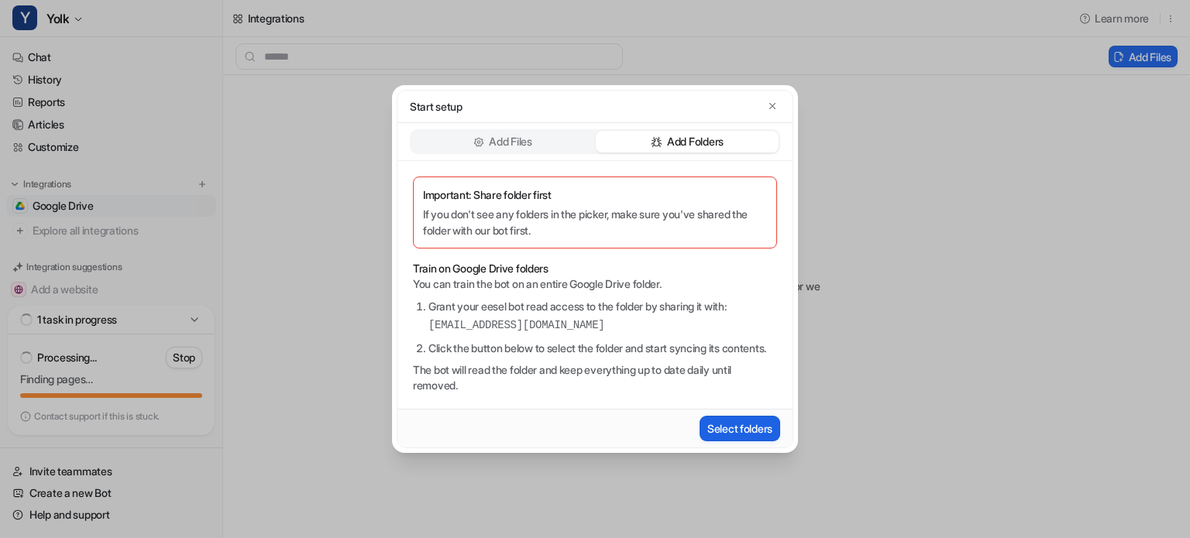
click at [737, 433] on button "Select folders" at bounding box center [739, 429] width 81 height 26
click at [768, 101] on icon "button" at bounding box center [772, 106] width 11 height 11
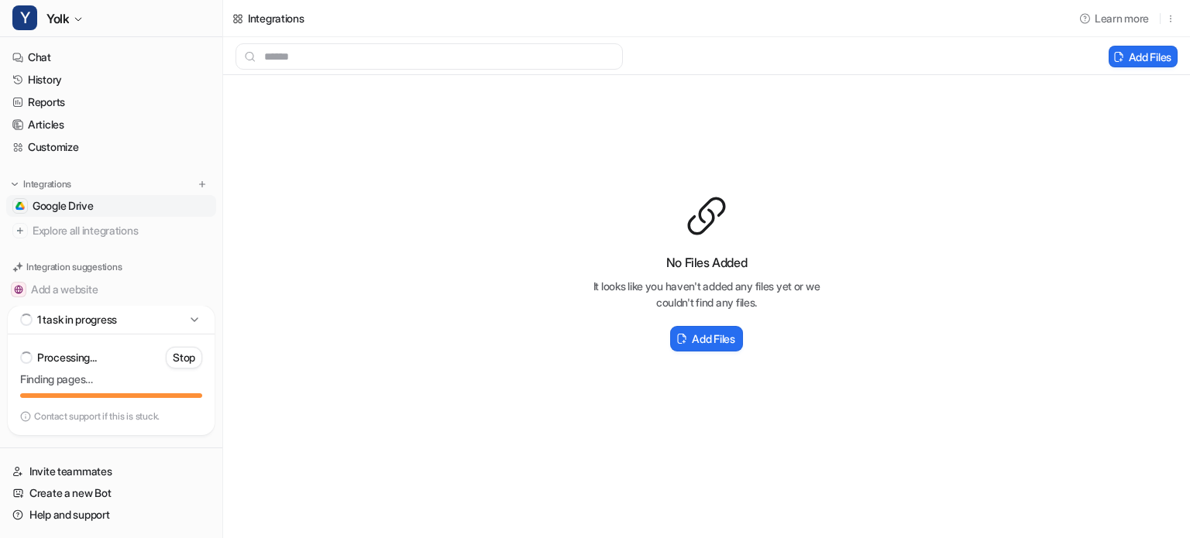
click at [201, 317] on icon at bounding box center [194, 319] width 15 height 15
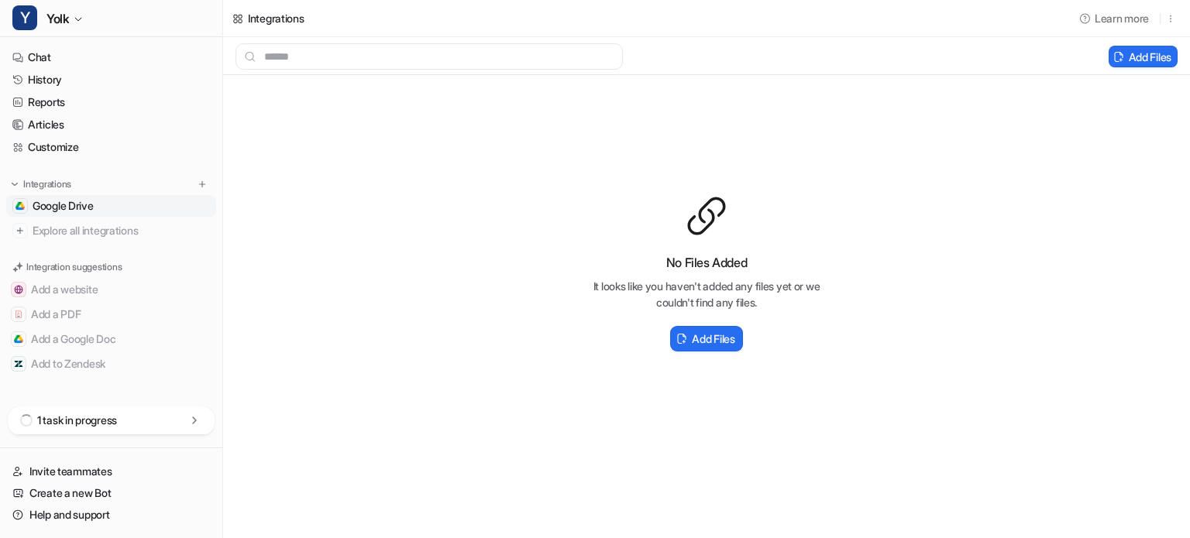
click at [198, 424] on icon at bounding box center [194, 420] width 15 height 15
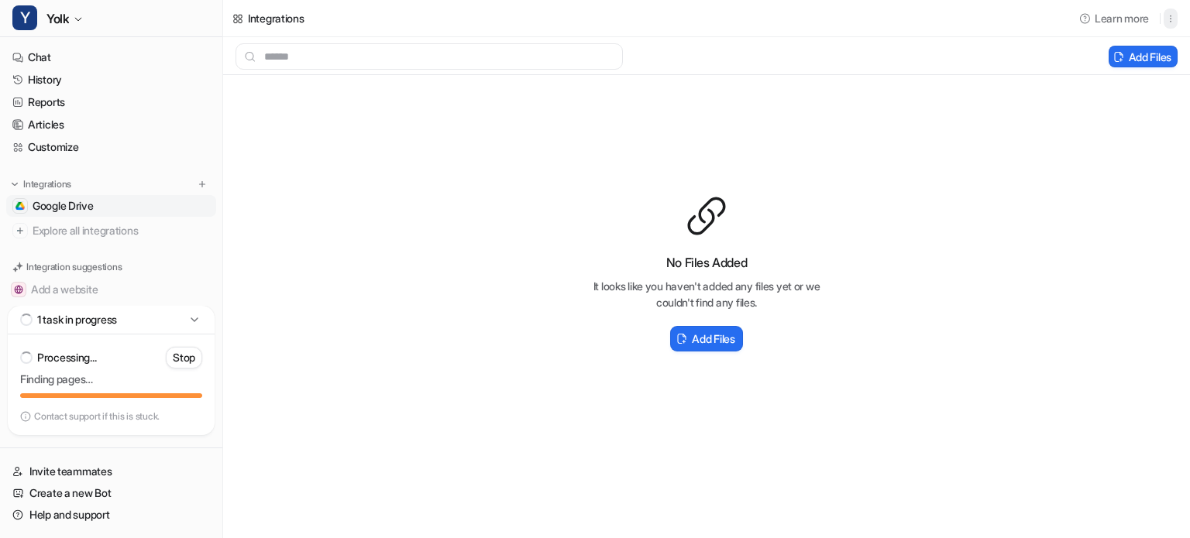
click at [1174, 17] on icon "button" at bounding box center [1170, 18] width 11 height 11
click at [357, 144] on div "No Files Added It looks like you haven't added any files yet or we couldn't fin…" at bounding box center [706, 274] width 966 height 399
